Goal: Task Accomplishment & Management: Manage account settings

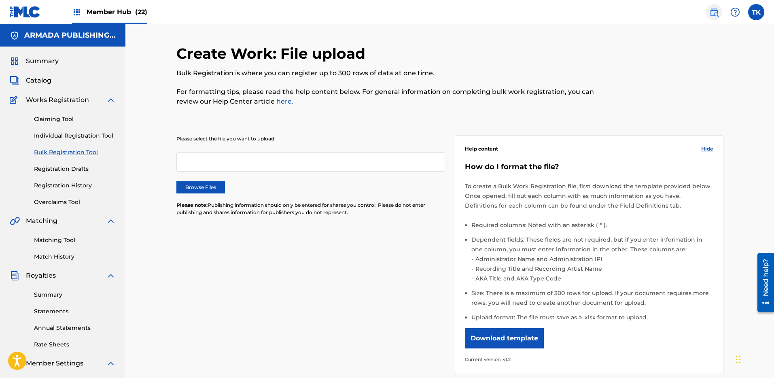
click at [716, 11] on img at bounding box center [714, 12] width 10 height 10
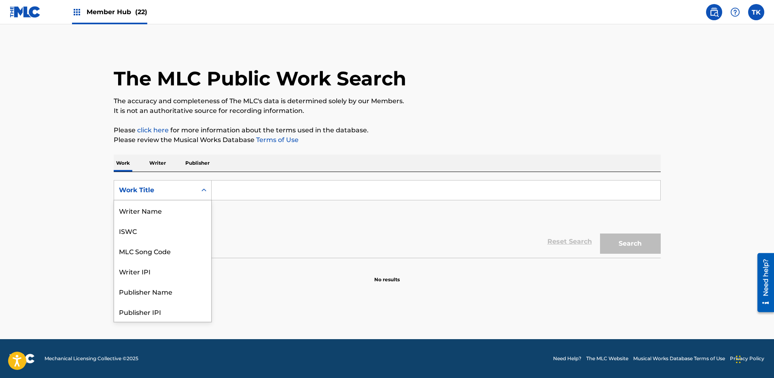
click at [180, 186] on div "Work Title" at bounding box center [155, 190] width 73 height 10
click at [178, 203] on div "MLC Song Code" at bounding box center [162, 210] width 97 height 20
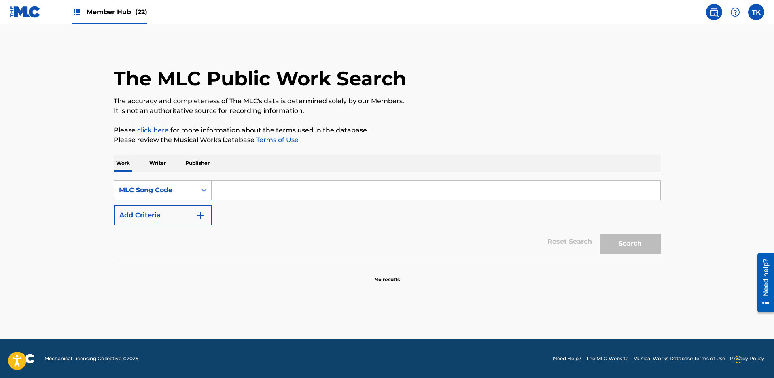
click at [240, 189] on input "Search Form" at bounding box center [436, 189] width 449 height 19
paste input "A978RP"
type input "A978RP"
click at [622, 248] on button "Search" at bounding box center [630, 243] width 61 height 20
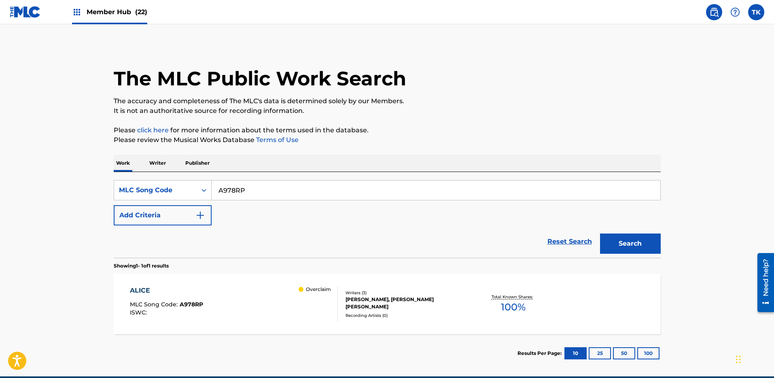
click at [455, 296] on div "Writers ( 3 )" at bounding box center [406, 293] width 122 height 6
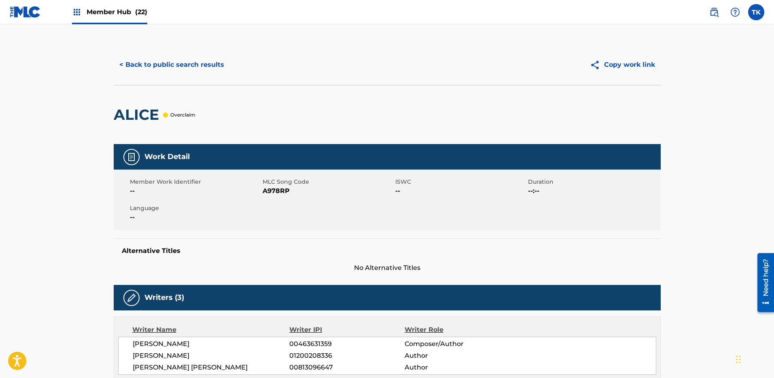
click at [178, 52] on div "< Back to public search results Copy work link" at bounding box center [387, 64] width 547 height 40
click at [179, 53] on div "< Back to public search results Copy work link" at bounding box center [387, 64] width 547 height 40
click at [176, 74] on button "< Back to public search results" at bounding box center [172, 65] width 116 height 20
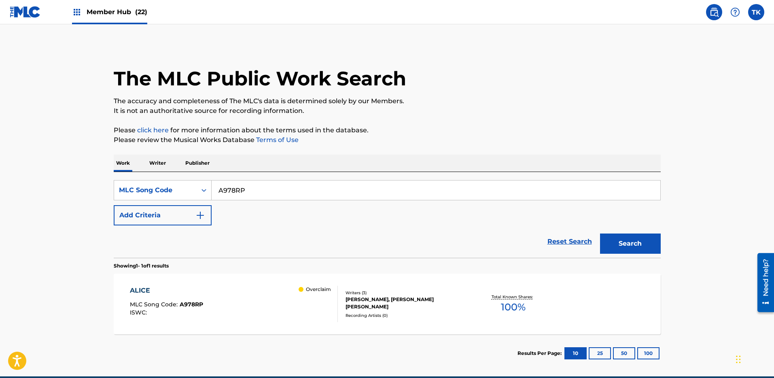
drag, startPoint x: 265, startPoint y: 204, endPoint x: 268, endPoint y: 196, distance: 8.1
click at [266, 204] on div "SearchWithCriteria0b751542-03d2-436d-9f41-dc4c011c1875 MLC Song Code A978RP Add…" at bounding box center [387, 202] width 547 height 45
click at [273, 185] on input "A978RP" at bounding box center [436, 189] width 449 height 19
paste input "CL0GWG"
type input "CL0GWG"
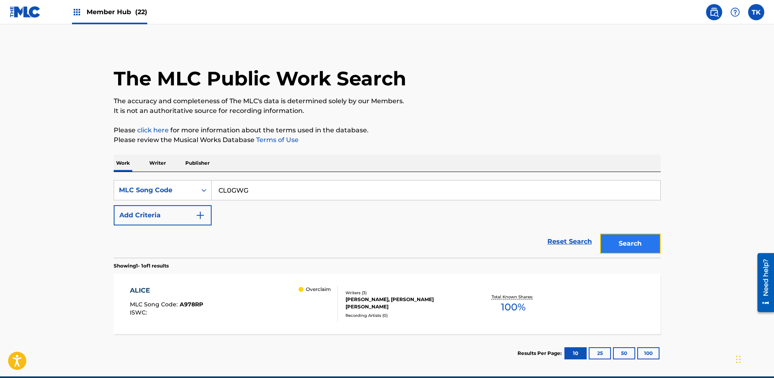
click at [620, 239] on button "Search" at bounding box center [630, 243] width 61 height 20
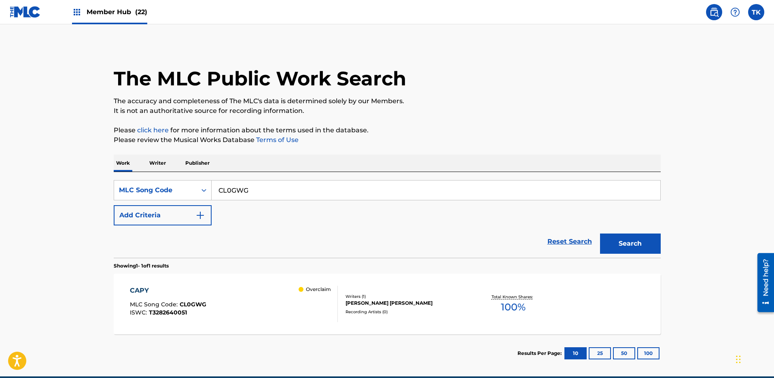
scroll to position [37, 0]
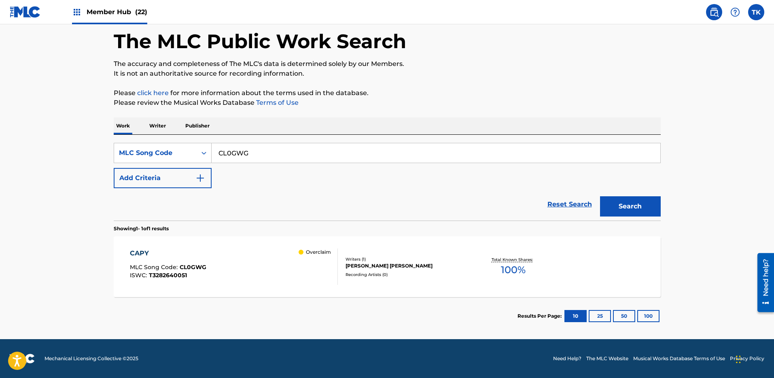
click at [290, 300] on section "Results Per Page: 10 25 50 100" at bounding box center [387, 316] width 547 height 38
click at [284, 262] on div "CAPY MLC Song Code : CL0GWG ISWC : T3282640051 Overclaim" at bounding box center [234, 266] width 208 height 36
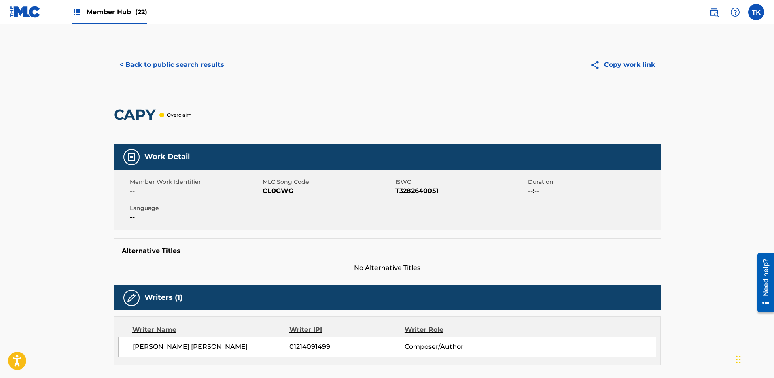
drag, startPoint x: 145, startPoint y: 58, endPoint x: 129, endPoint y: 5, distance: 55.5
click at [145, 58] on button "< Back to public search results" at bounding box center [172, 65] width 116 height 20
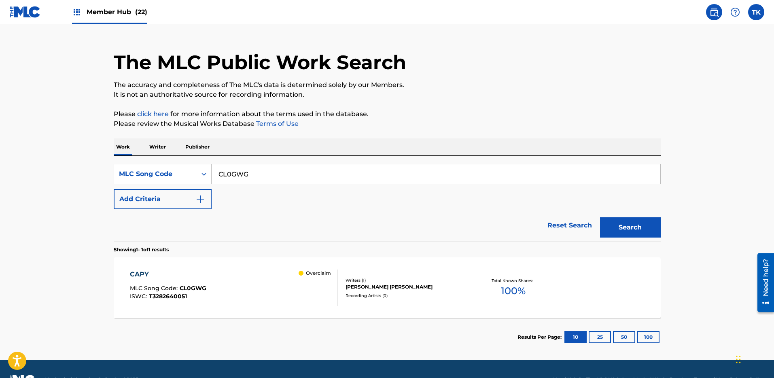
click at [267, 180] on input "CL0GWG" at bounding box center [436, 173] width 449 height 19
paste input "FC1O8D"
type input "FC1O8D"
click at [619, 219] on button "Search" at bounding box center [630, 227] width 61 height 20
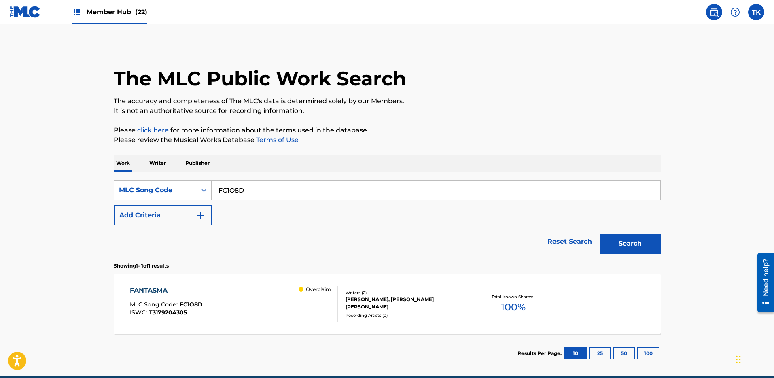
click at [342, 296] on div "Writers ( 2 ) [PERSON_NAME], [PERSON_NAME] [PERSON_NAME] Recording Artists ( 0 )" at bounding box center [403, 304] width 130 height 29
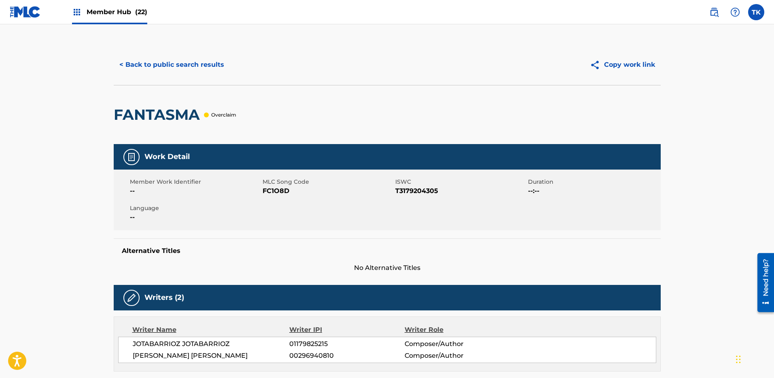
click at [163, 51] on div "< Back to public search results Copy work link" at bounding box center [387, 64] width 547 height 40
drag, startPoint x: 165, startPoint y: 69, endPoint x: 166, endPoint y: 65, distance: 4.2
click at [165, 69] on button "< Back to public search results" at bounding box center [172, 65] width 116 height 20
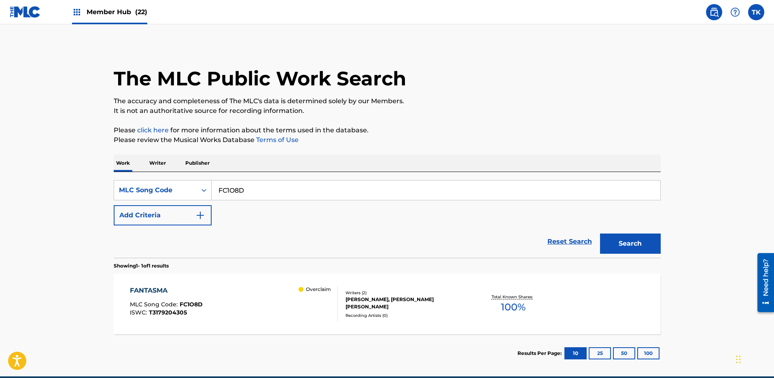
click at [114, 29] on main "The MLC Public Work Search The accuracy and completeness of The MLC's data is d…" at bounding box center [387, 200] width 774 height 352
drag, startPoint x: 114, startPoint y: 7, endPoint x: 121, endPoint y: 11, distance: 8.3
click at [114, 7] on span "Member Hub (22)" at bounding box center [117, 11] width 61 height 9
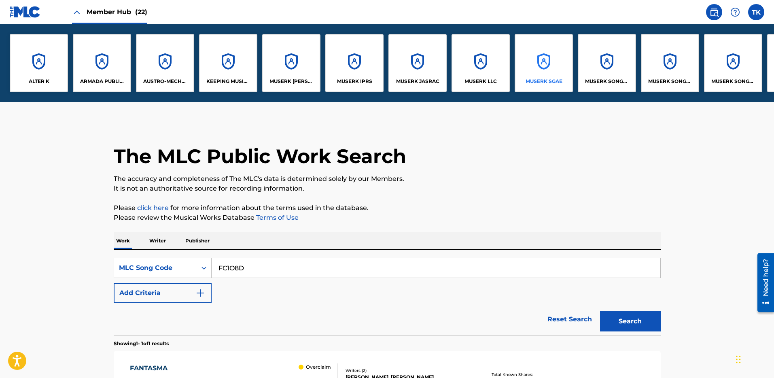
click at [545, 63] on div "MUSERK SGAE" at bounding box center [543, 63] width 58 height 58
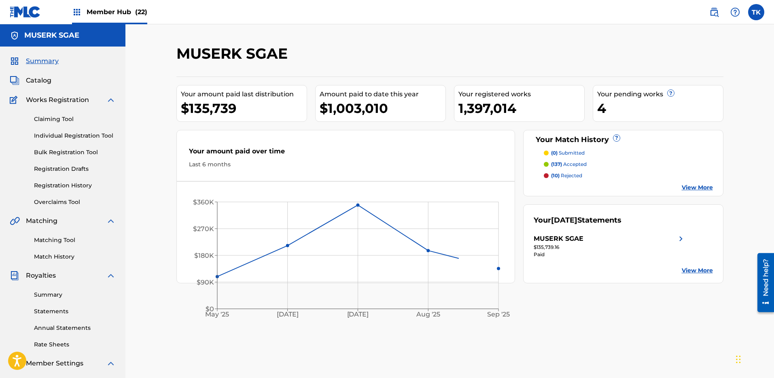
click at [63, 195] on div "Claiming Tool Individual Registration Tool Bulk Registration Tool Registration …" at bounding box center [63, 156] width 106 height 102
drag, startPoint x: 80, startPoint y: 197, endPoint x: 72, endPoint y: 199, distance: 8.3
click at [80, 197] on div "Claiming Tool Individual Registration Tool Bulk Registration Tool Registration …" at bounding box center [63, 156] width 106 height 102
click at [72, 200] on link "Overclaims Tool" at bounding box center [75, 202] width 82 height 8
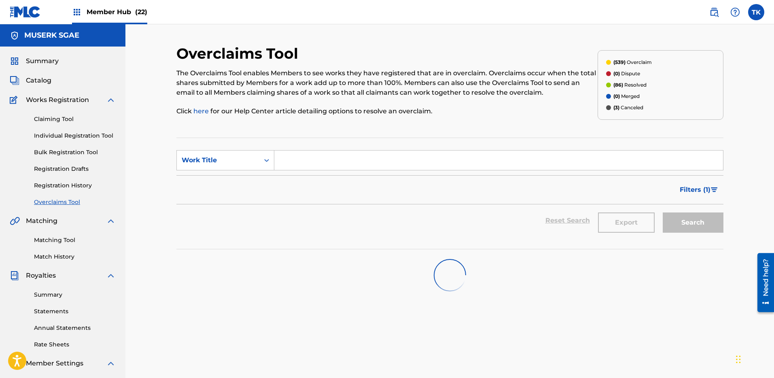
click at [307, 160] on input "Search Form" at bounding box center [498, 159] width 449 height 19
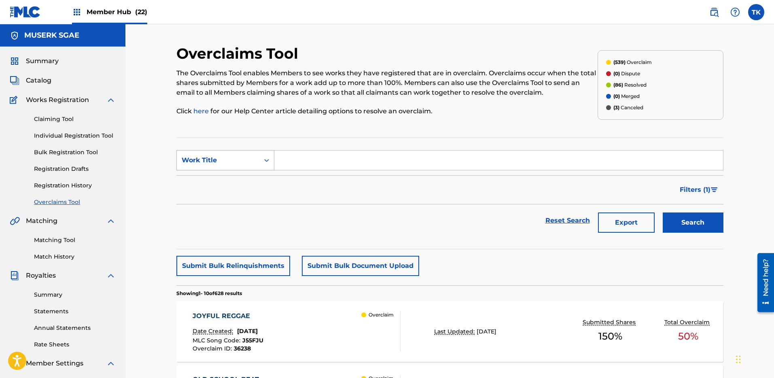
paste input "RO0GPE"
type input "RO0GPE"
click at [243, 163] on div "Work Title" at bounding box center [218, 160] width 73 height 10
drag, startPoint x: 239, startPoint y: 182, endPoint x: 304, endPoint y: 180, distance: 64.7
click at [239, 182] on div "MLC Song Code" at bounding box center [225, 180] width 97 height 20
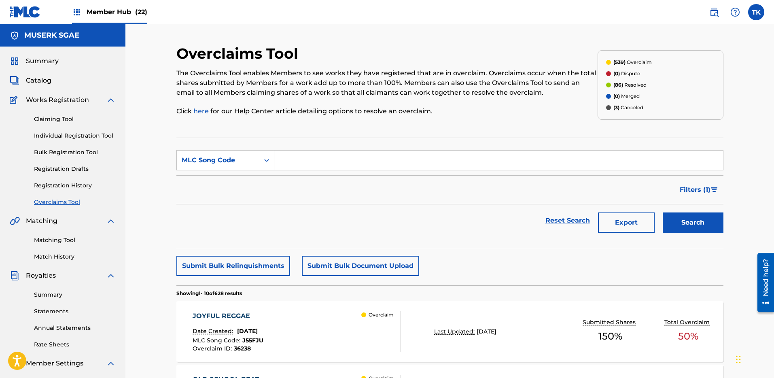
click at [497, 165] on input "Search Form" at bounding box center [498, 159] width 449 height 19
paste input "RO0GPE"
type input "RO0GPE"
click at [672, 216] on button "Search" at bounding box center [692, 222] width 61 height 20
click at [354, 326] on div "RENACER Date Created: [DATE] MLC Song Code : RO0GPE Overclaim ID : 33059 Overcl…" at bounding box center [297, 331] width 208 height 40
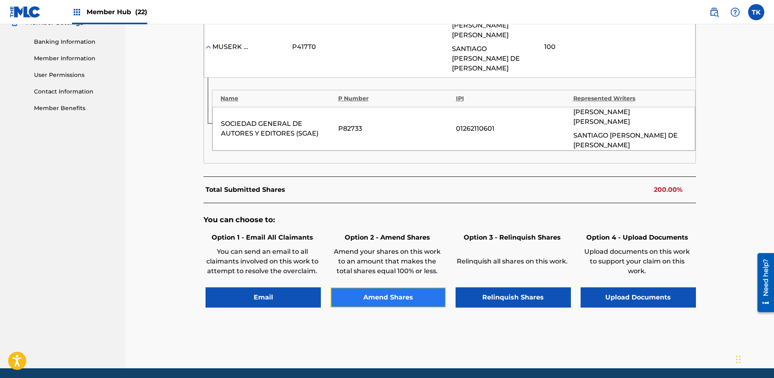
click at [375, 287] on button "Amend Shares" at bounding box center [387, 297] width 115 height 20
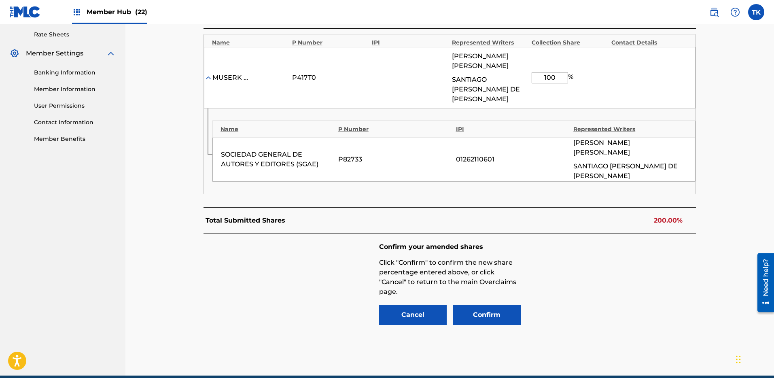
drag, startPoint x: 555, startPoint y: 74, endPoint x: 525, endPoint y: 72, distance: 29.2
click at [525, 72] on div "MUSERK SGAE P417T0 [PERSON_NAME] [PERSON_NAME] DE [PERSON_NAME] 100 %" at bounding box center [449, 77] width 491 height 61
type input "50"
click at [600, 290] on div "Confirm your amended shares Click "Confirm" to confirm the new share percentage…" at bounding box center [449, 284] width 492 height 101
click at [493, 305] on button "Confirm" at bounding box center [487, 315] width 68 height 20
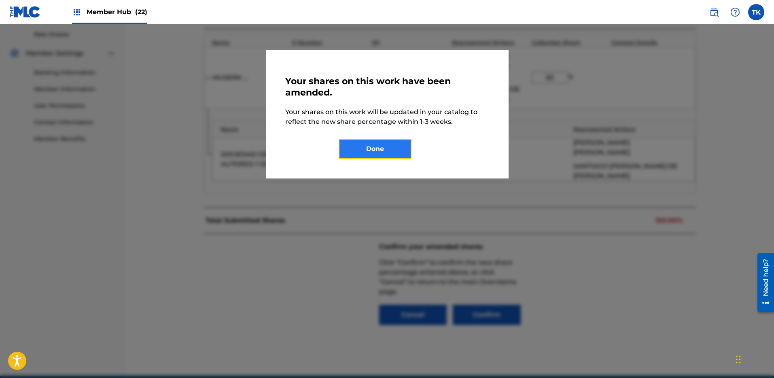
click at [362, 140] on button "Done" at bounding box center [375, 149] width 73 height 20
